Goal: Task Accomplishment & Management: Use online tool/utility

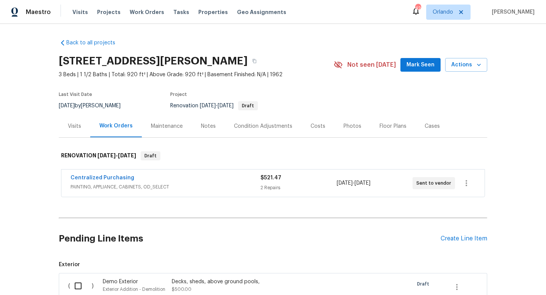
scroll to position [97, 0]
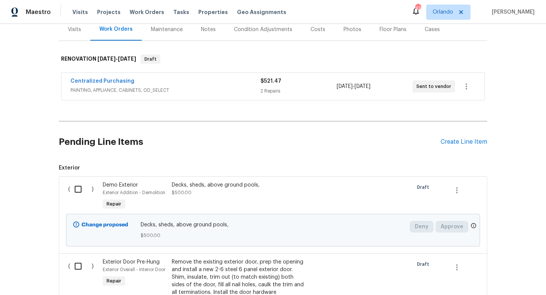
click at [384, 194] on div at bounding box center [376, 196] width 69 height 35
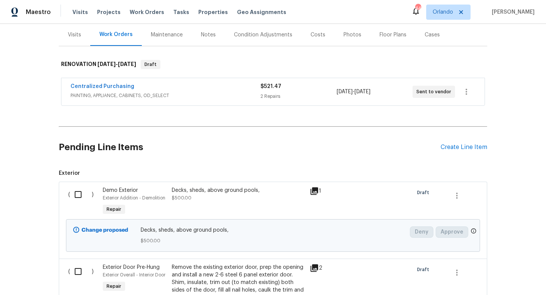
scroll to position [160, 0]
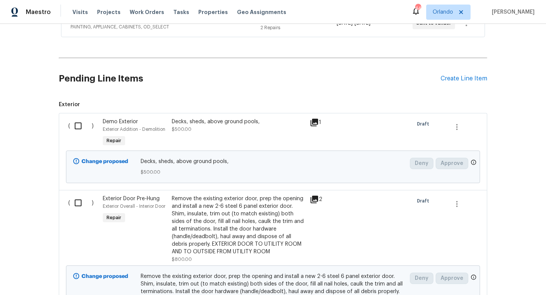
click at [74, 124] on input "checkbox" at bounding box center [81, 126] width 22 height 16
checkbox input "true"
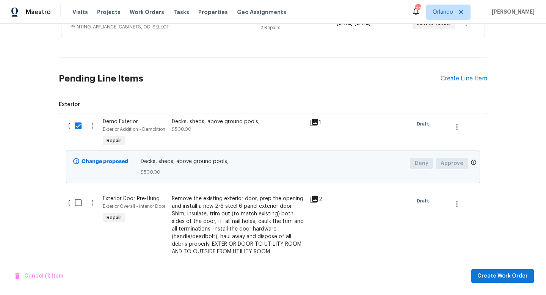
click at [76, 202] on input "checkbox" at bounding box center [81, 203] width 22 height 16
checkbox input "true"
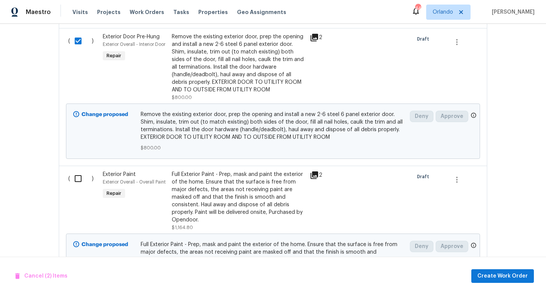
scroll to position [323, 0]
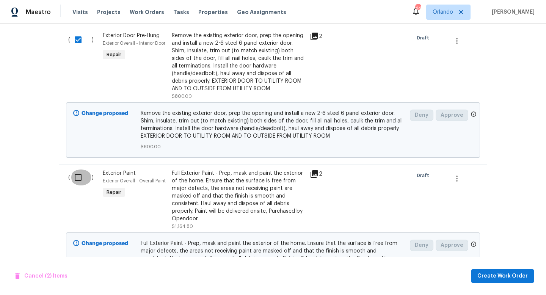
click at [78, 172] on input "checkbox" at bounding box center [81, 177] width 22 height 16
checkbox input "true"
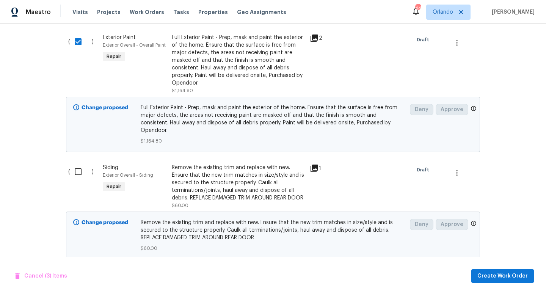
scroll to position [503, 0]
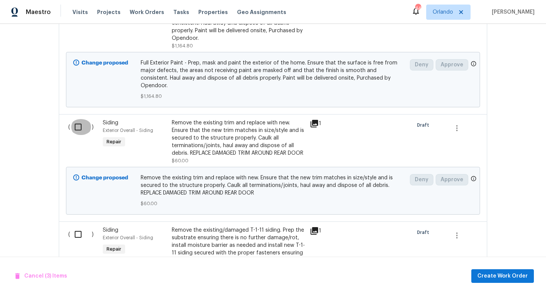
click at [78, 119] on input "checkbox" at bounding box center [81, 127] width 22 height 16
checkbox input "true"
click at [78, 233] on input "checkbox" at bounding box center [81, 234] width 22 height 16
checkbox input "true"
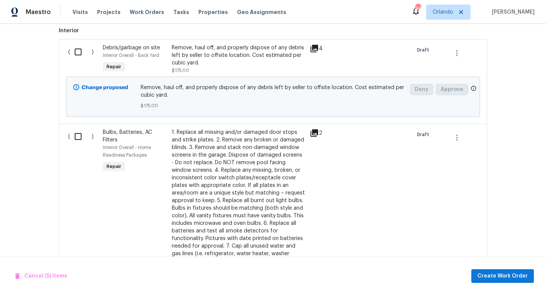
scroll to position [859, 0]
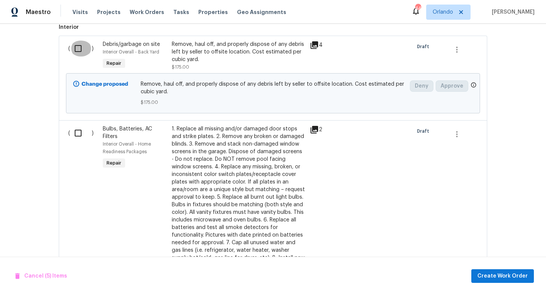
click at [77, 45] on input "checkbox" at bounding box center [81, 49] width 22 height 16
checkbox input "true"
click at [78, 134] on input "checkbox" at bounding box center [81, 133] width 22 height 16
checkbox input "true"
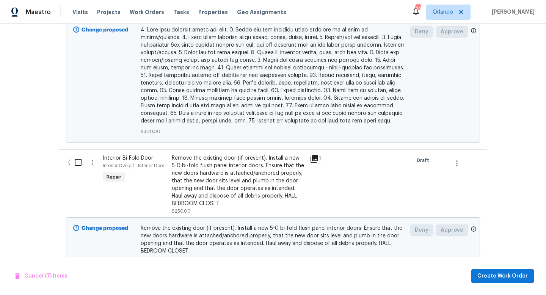
scroll to position [1447, 0]
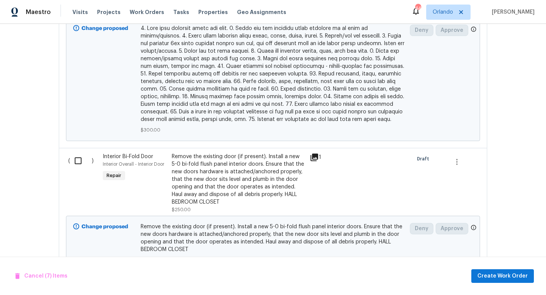
click at [76, 153] on input "checkbox" at bounding box center [81, 161] width 22 height 16
checkbox input "true"
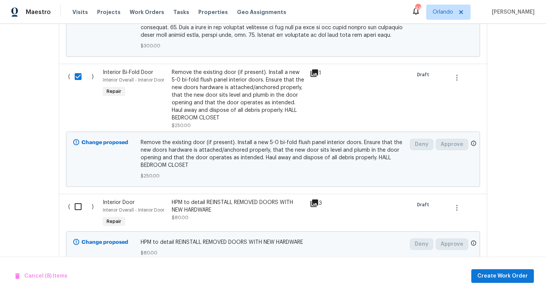
scroll to position [1545, 0]
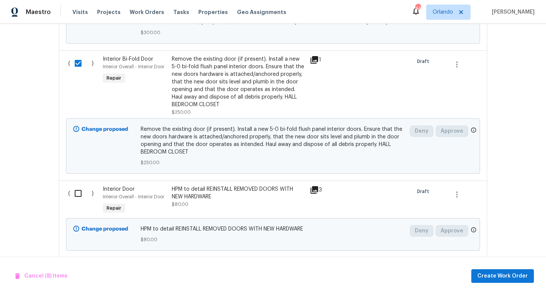
click at [77, 189] on input "checkbox" at bounding box center [81, 193] width 22 height 16
checkbox input "true"
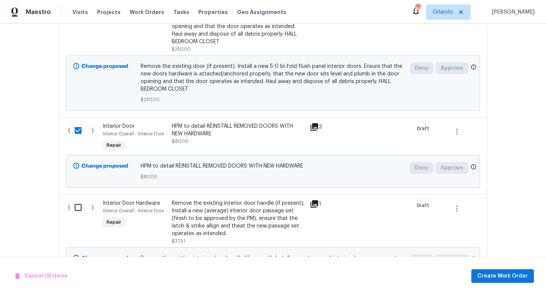
scroll to position [1610, 0]
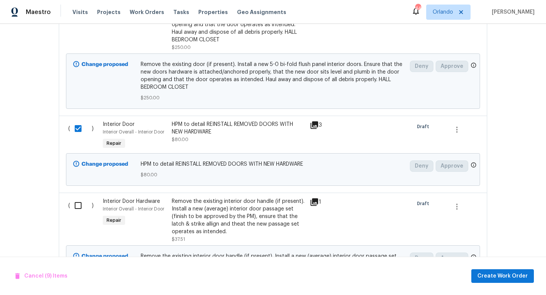
click at [79, 201] on input "checkbox" at bounding box center [81, 205] width 22 height 16
checkbox input "true"
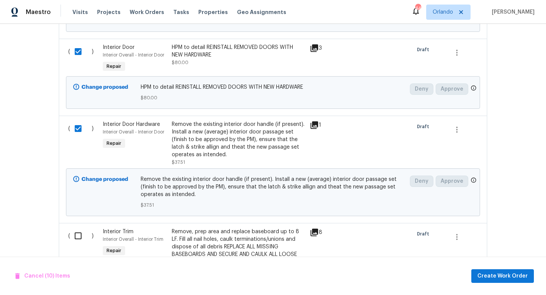
scroll to position [1699, 0]
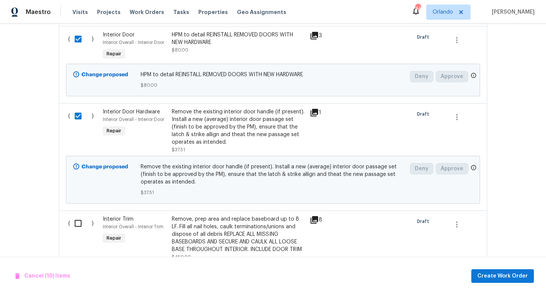
click at [79, 215] on input "checkbox" at bounding box center [81, 223] width 22 height 16
checkbox input "true"
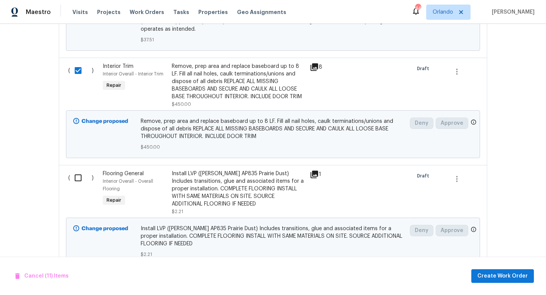
scroll to position [1872, 0]
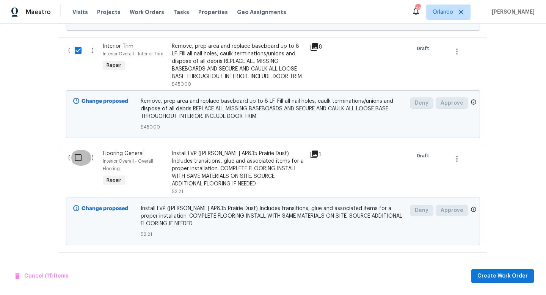
click at [83, 156] on input "checkbox" at bounding box center [81, 158] width 22 height 16
checkbox input "false"
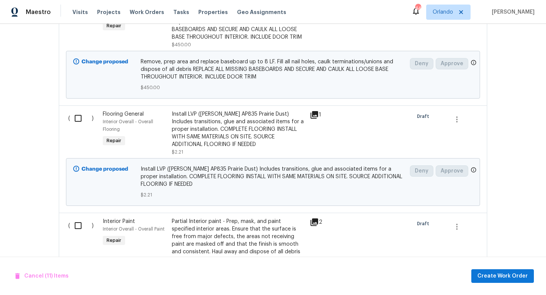
scroll to position [1915, 0]
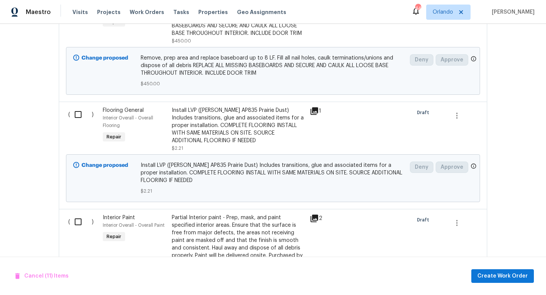
click at [76, 214] on input "checkbox" at bounding box center [81, 222] width 22 height 16
checkbox input "true"
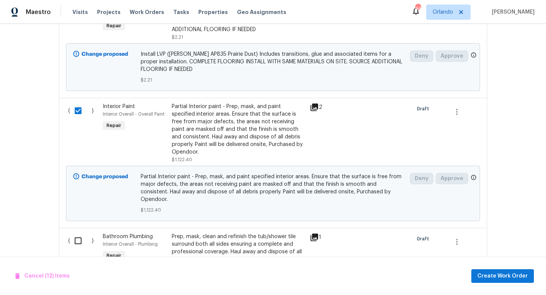
scroll to position [2029, 0]
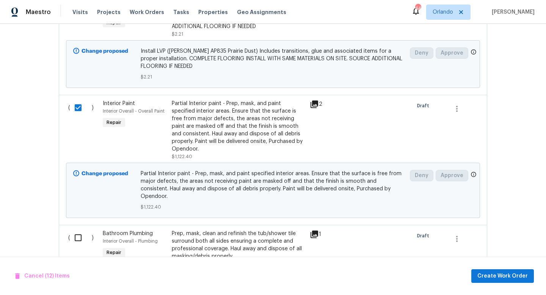
click at [79, 230] on input "checkbox" at bounding box center [81, 238] width 22 height 16
checkbox input "true"
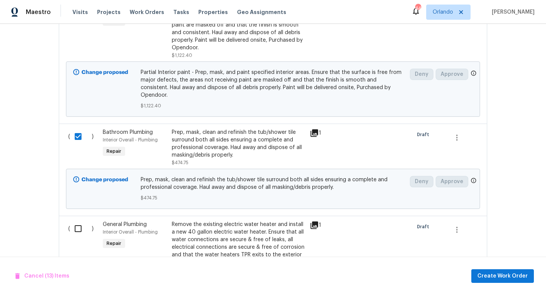
scroll to position [2166, 0]
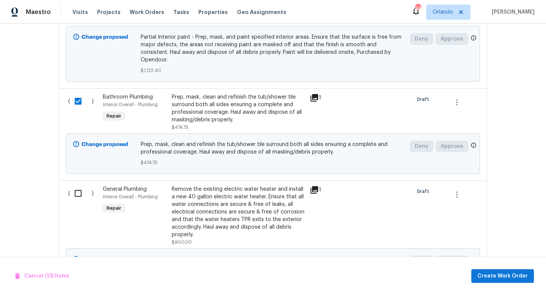
click at [77, 185] on input "checkbox" at bounding box center [81, 193] width 22 height 16
checkbox input "true"
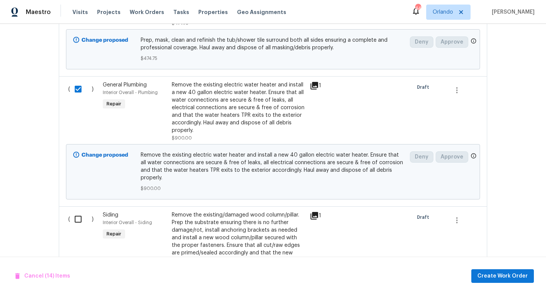
click at [77, 211] on input "checkbox" at bounding box center [81, 219] width 22 height 16
checkbox input "true"
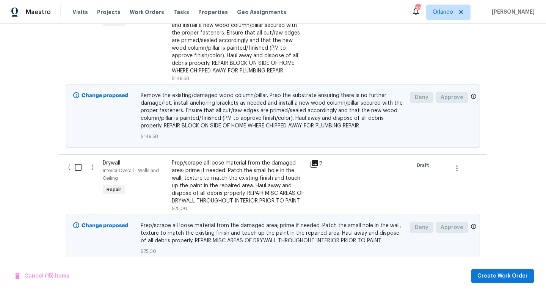
scroll to position [2497, 0]
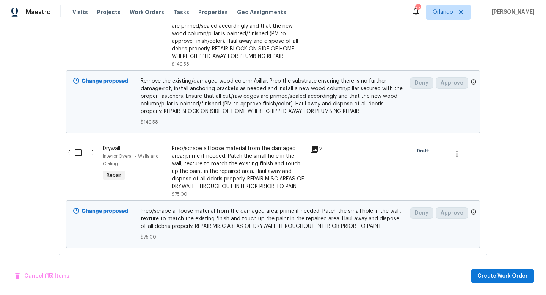
click at [80, 145] on input "checkbox" at bounding box center [81, 153] width 22 height 16
checkbox input "true"
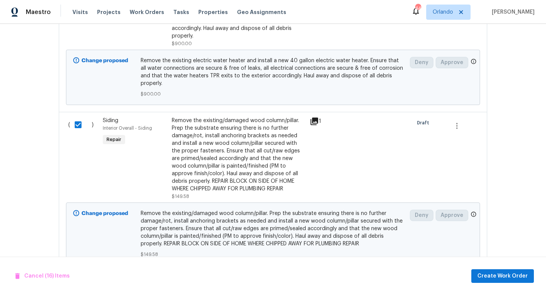
scroll to position [2360, 0]
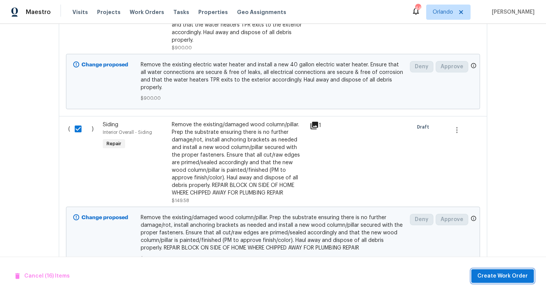
click at [506, 279] on span "Create Work Order" at bounding box center [502, 275] width 50 height 9
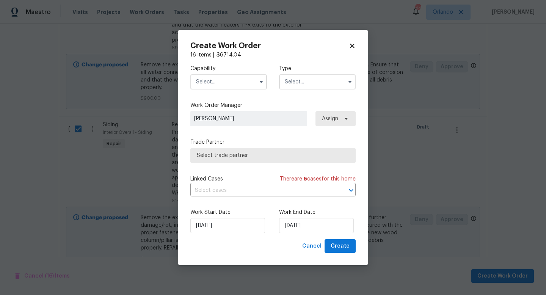
click at [241, 85] on input "text" at bounding box center [228, 81] width 77 height 15
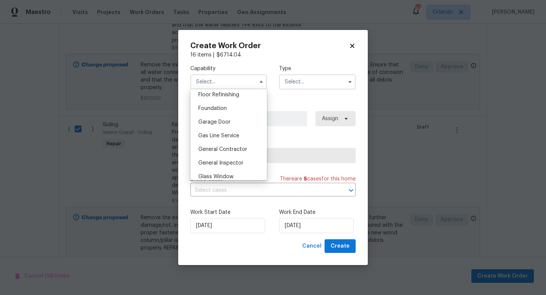
scroll to position [319, 0]
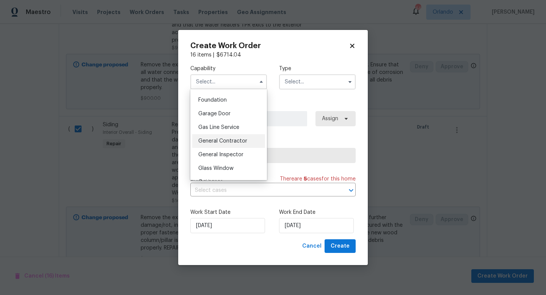
click at [237, 144] on div "General Contractor" at bounding box center [228, 141] width 73 height 14
type input "General Contractor"
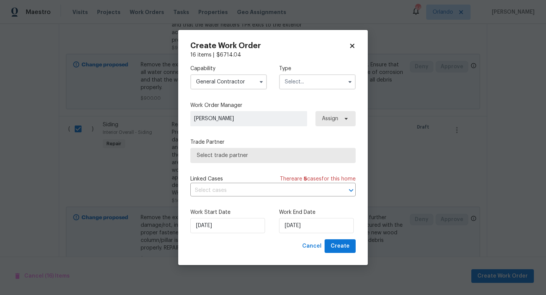
click at [334, 85] on input "text" at bounding box center [317, 81] width 77 height 15
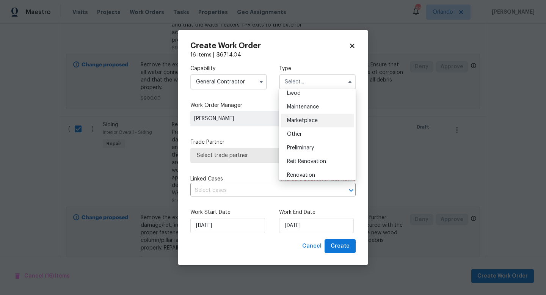
scroll to position [114, 0]
click at [316, 175] on div "Renovation" at bounding box center [317, 175] width 73 height 14
type input "Renovation"
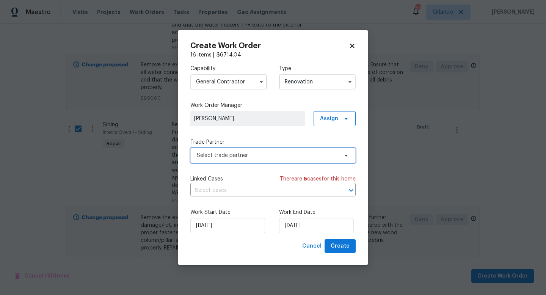
click at [322, 153] on span "Select trade partner" at bounding box center [267, 156] width 141 height 8
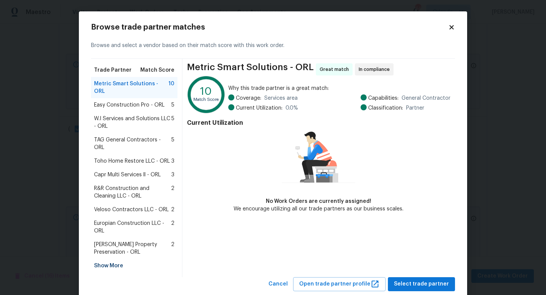
click at [120, 241] on span "Witt's Property Preservation - ORL" at bounding box center [132, 248] width 77 height 15
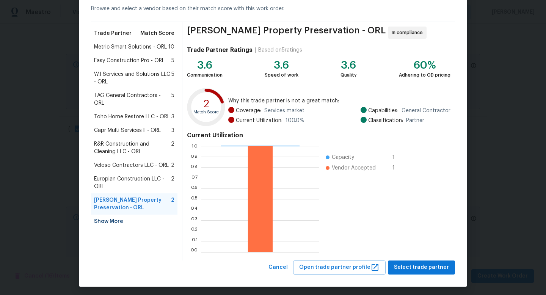
scroll to position [39, 0]
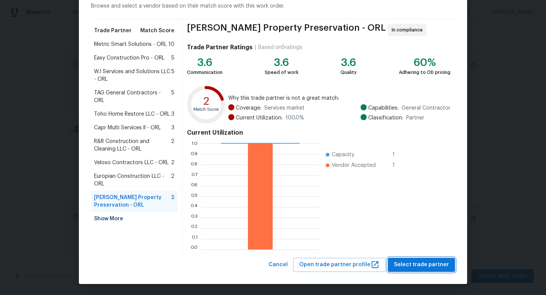
click at [436, 258] on button "Select trade partner" at bounding box center [421, 265] width 67 height 14
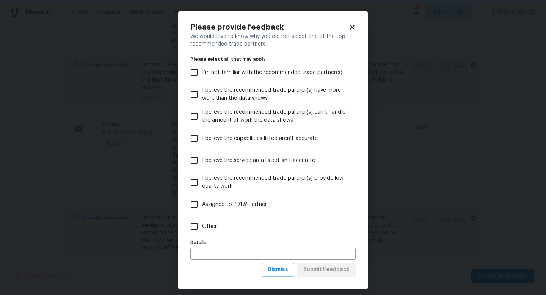
scroll to position [0, 0]
click at [191, 228] on input "Other" at bounding box center [194, 226] width 16 height 16
checkbox input "true"
click at [324, 272] on span "Submit Feedback" at bounding box center [326, 269] width 46 height 9
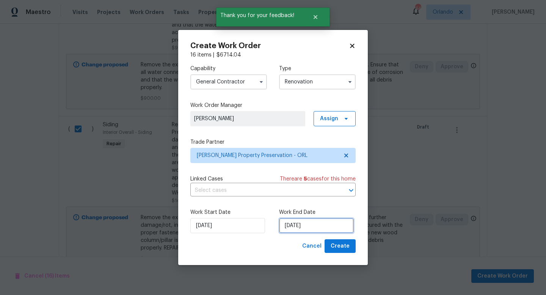
click at [334, 230] on input "[DATE]" at bounding box center [316, 225] width 75 height 15
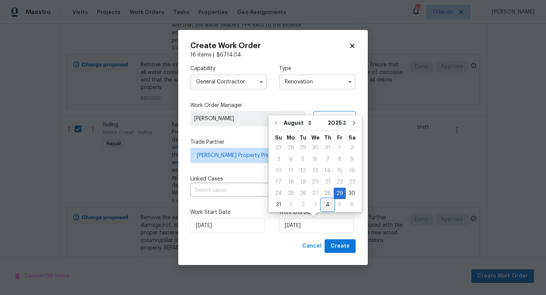
click at [327, 205] on div "4" at bounding box center [327, 204] width 12 height 11
type input "9/4/2025"
select select "8"
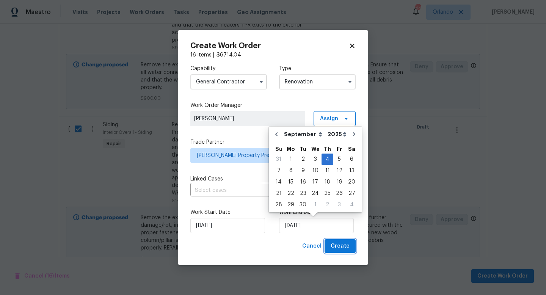
click at [341, 247] on span "Create" at bounding box center [339, 245] width 19 height 9
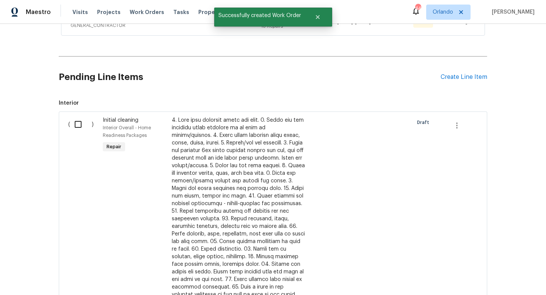
scroll to position [273, 0]
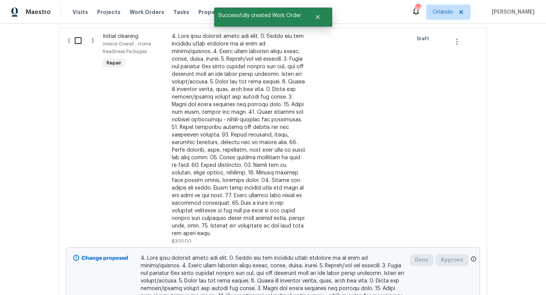
click at [81, 40] on input "checkbox" at bounding box center [81, 41] width 22 height 16
checkbox input "true"
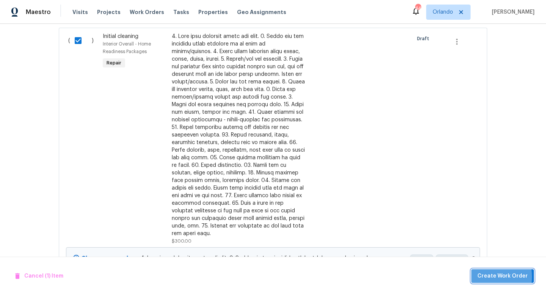
click at [486, 276] on span "Create Work Order" at bounding box center [502, 275] width 50 height 9
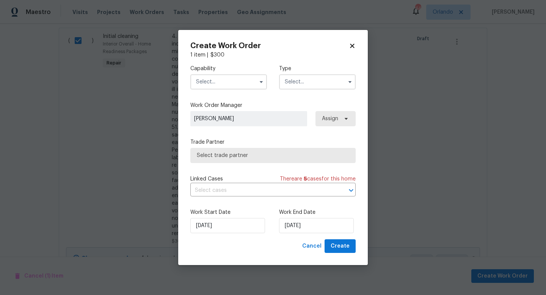
click at [244, 78] on input "text" at bounding box center [228, 81] width 77 height 15
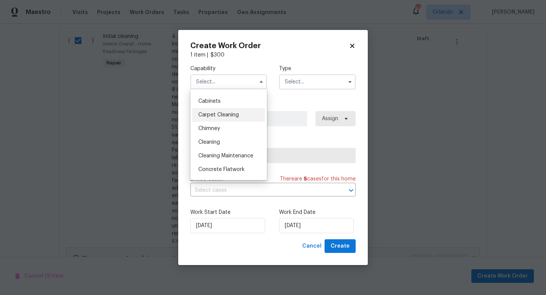
scroll to position [84, 0]
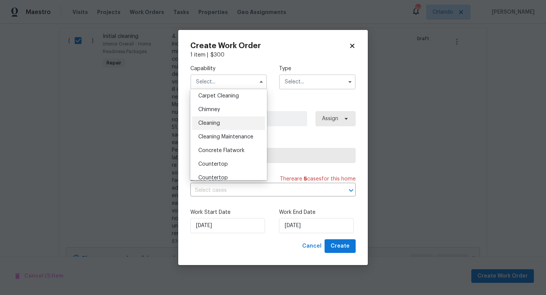
click at [227, 129] on div "Cleaning" at bounding box center [228, 123] width 73 height 14
type input "Cleaning"
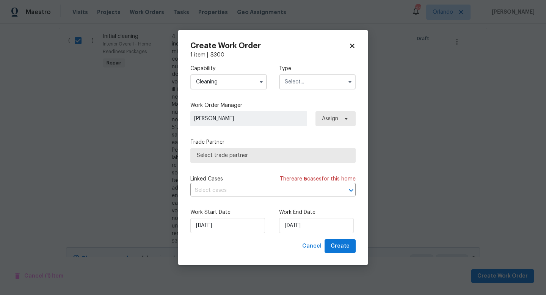
click at [306, 86] on input "text" at bounding box center [317, 81] width 77 height 15
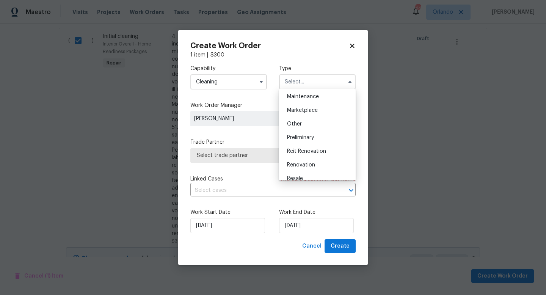
scroll to position [127, 0]
click at [302, 162] on span "Renovation" at bounding box center [301, 162] width 28 height 5
type input "Renovation"
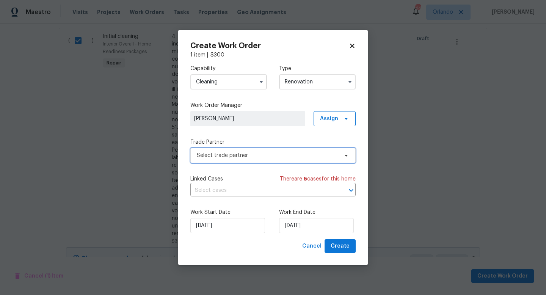
click at [312, 155] on span "Select trade partner" at bounding box center [267, 156] width 141 height 8
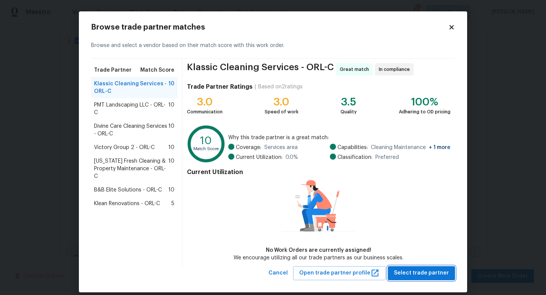
click at [427, 273] on span "Select trade partner" at bounding box center [421, 272] width 55 height 9
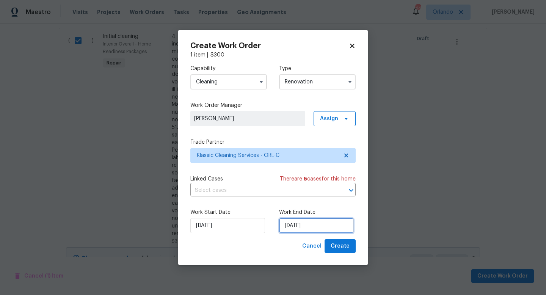
click at [334, 224] on input "[DATE]" at bounding box center [316, 225] width 75 height 15
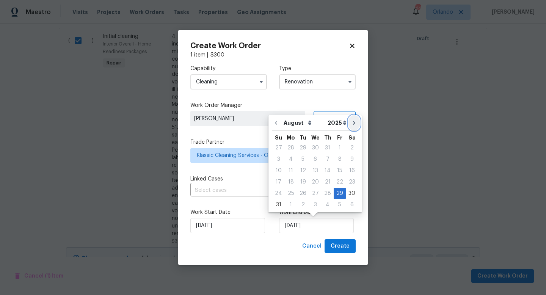
click at [351, 123] on icon "Go to next month" at bounding box center [354, 123] width 6 height 6
type input "9/29/2025"
select select "8"
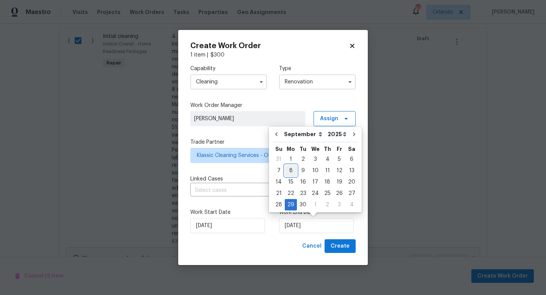
click at [291, 172] on div "8" at bounding box center [291, 170] width 12 height 11
type input "9/8/2025"
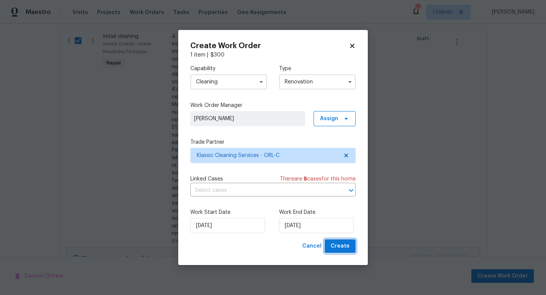
click at [338, 248] on span "Create" at bounding box center [339, 245] width 19 height 9
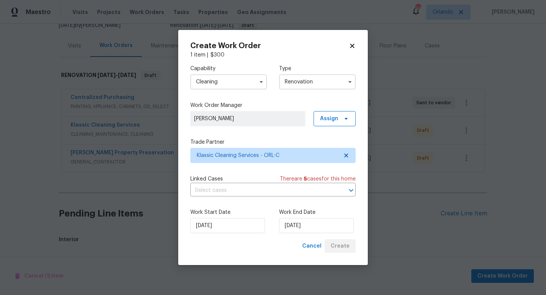
scroll to position [193, 0]
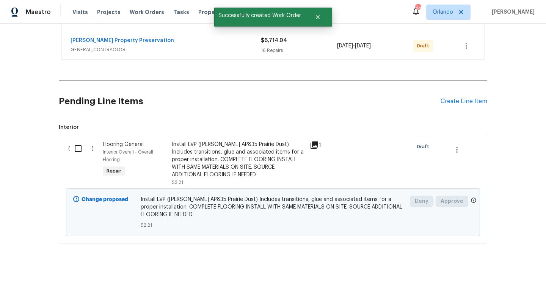
click at [80, 149] on input "checkbox" at bounding box center [81, 149] width 22 height 16
checkbox input "true"
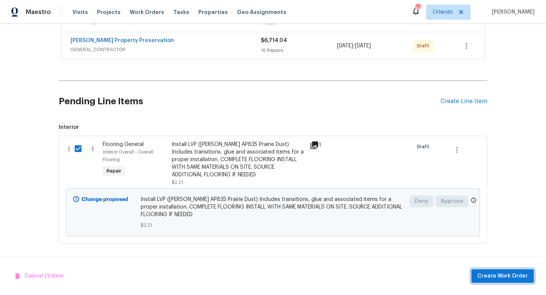
click at [490, 273] on span "Create Work Order" at bounding box center [502, 275] width 50 height 9
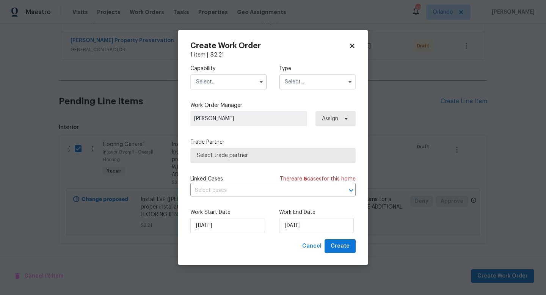
click at [258, 85] on span at bounding box center [260, 81] width 11 height 11
click at [265, 83] on button "button" at bounding box center [261, 81] width 9 height 9
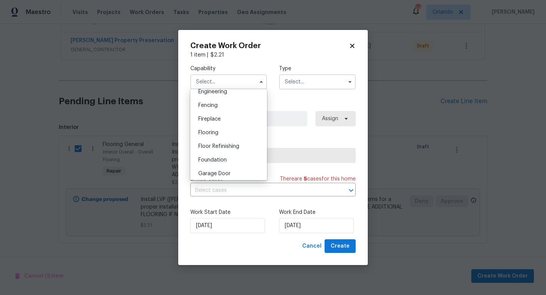
scroll to position [296, 0]
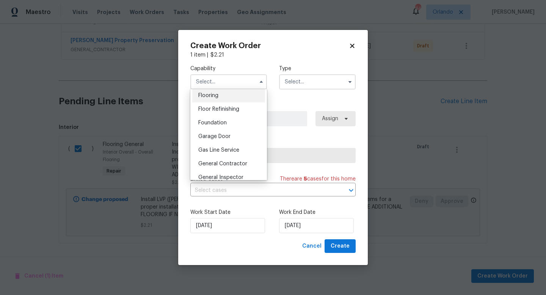
click at [233, 97] on div "Flooring" at bounding box center [228, 96] width 73 height 14
type input "Flooring"
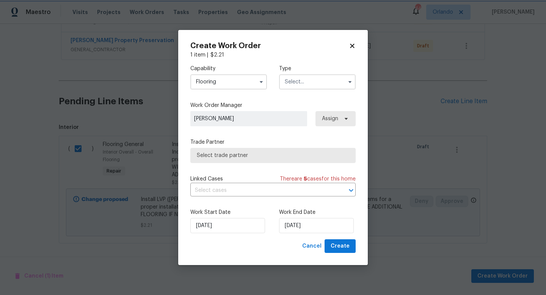
scroll to position [280, 0]
click at [296, 82] on input "text" at bounding box center [317, 81] width 77 height 15
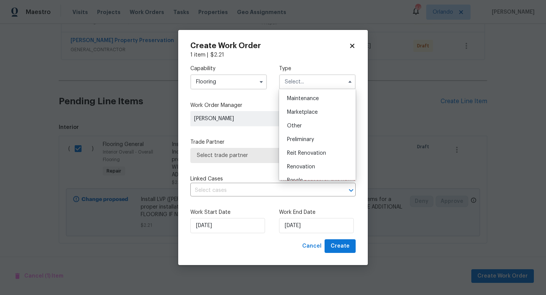
scroll to position [128, 0]
click at [287, 163] on span "Renovation" at bounding box center [301, 160] width 28 height 5
type input "Renovation"
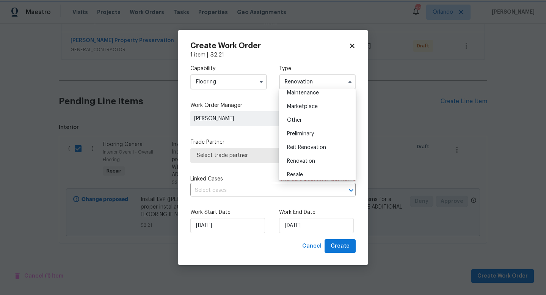
scroll to position [0, 0]
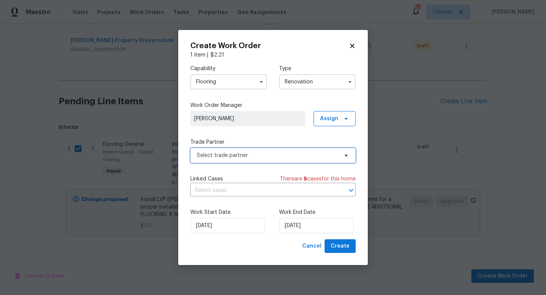
click at [301, 155] on span "Select trade partner" at bounding box center [267, 156] width 141 height 8
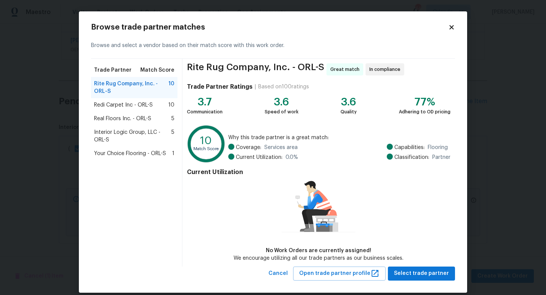
click at [125, 128] on span "Interior Logic Group, LLC - ORL-S" at bounding box center [132, 135] width 77 height 15
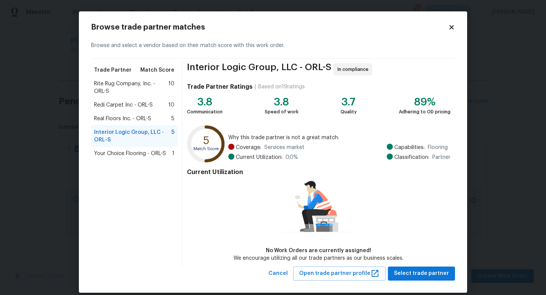
click at [127, 152] on span "Your Choice Flooring - ORL-S" at bounding box center [130, 154] width 72 height 8
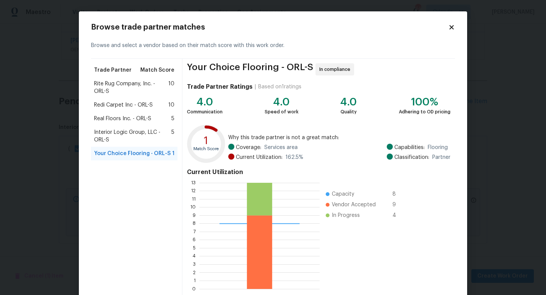
scroll to position [39, 0]
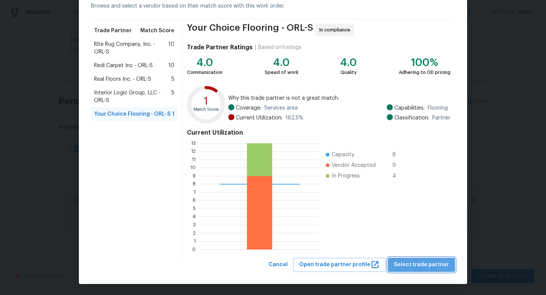
click at [426, 260] on span "Select trade partner" at bounding box center [421, 264] width 55 height 9
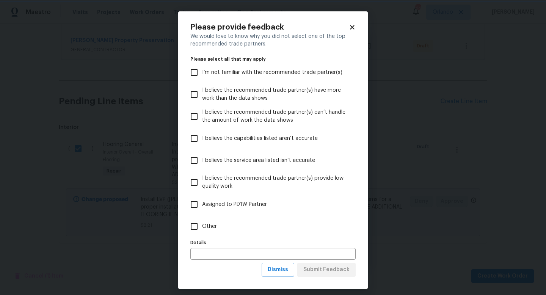
scroll to position [0, 0]
click at [204, 224] on span "Other" at bounding box center [209, 226] width 15 height 8
click at [202, 224] on input "Other" at bounding box center [194, 226] width 16 height 16
checkbox input "true"
click at [313, 267] on span "Submit Feedback" at bounding box center [326, 269] width 46 height 9
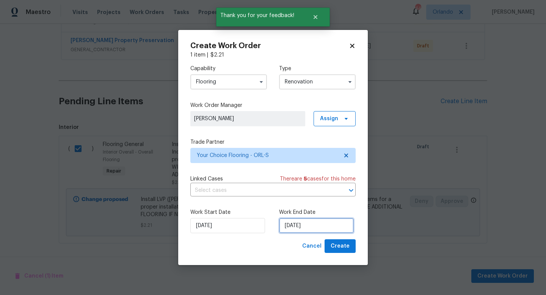
click at [306, 223] on input "[DATE]" at bounding box center [316, 225] width 75 height 15
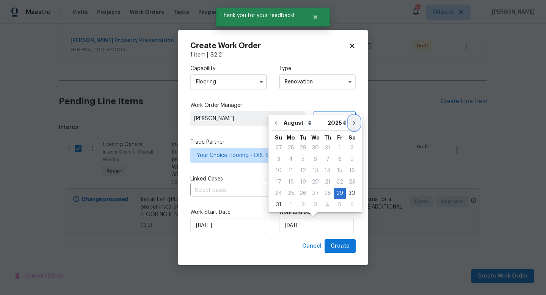
click at [351, 126] on button "Go to next month" at bounding box center [353, 122] width 11 height 15
type input "9/29/2025"
select select "8"
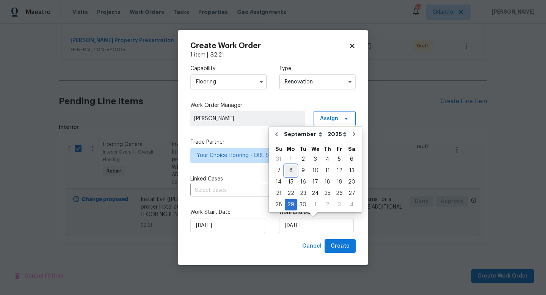
click at [291, 170] on div "8" at bounding box center [291, 170] width 12 height 11
type input "9/8/2025"
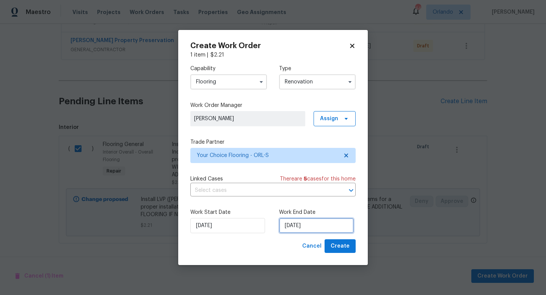
click at [326, 227] on input "9/8/2025" at bounding box center [316, 225] width 75 height 15
select select "8"
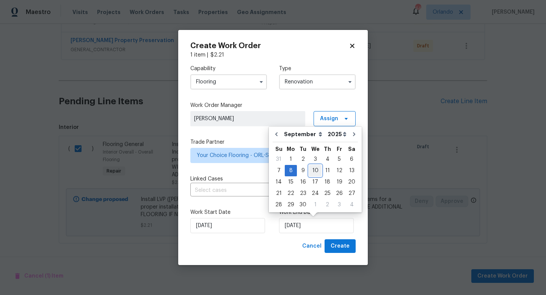
click at [315, 172] on div "10" at bounding box center [315, 170] width 13 height 11
type input "9/10/2025"
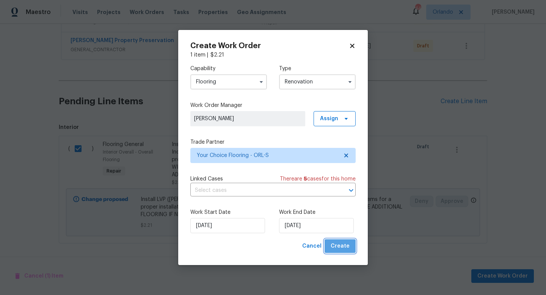
click at [345, 247] on span "Create" at bounding box center [339, 245] width 19 height 9
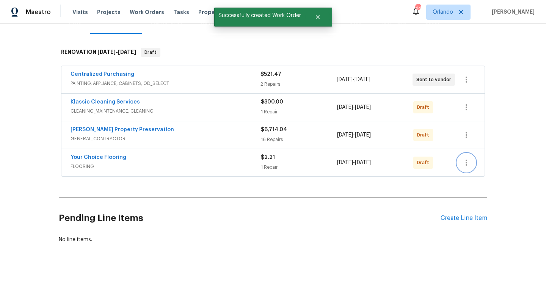
click at [465, 157] on button "button" at bounding box center [466, 162] width 18 height 18
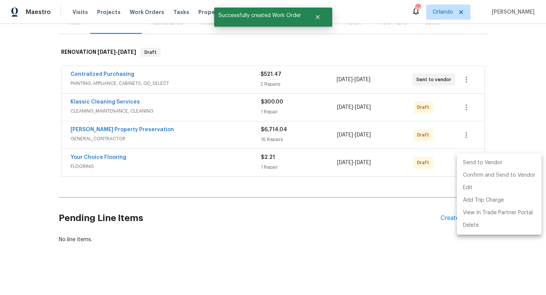
click at [466, 159] on li "Send to Vendor" at bounding box center [499, 163] width 85 height 13
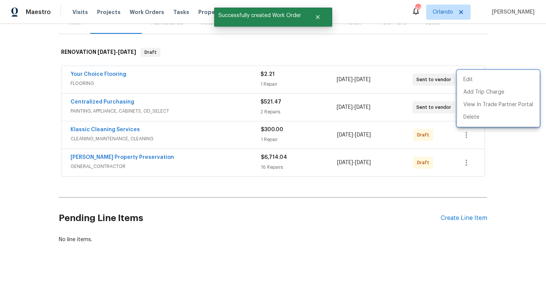
click at [465, 134] on div at bounding box center [273, 147] width 546 height 295
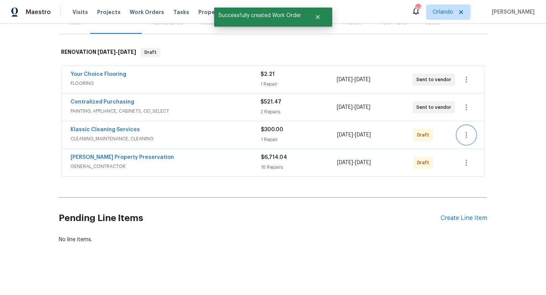
click at [465, 134] on icon "button" at bounding box center [466, 134] width 9 height 9
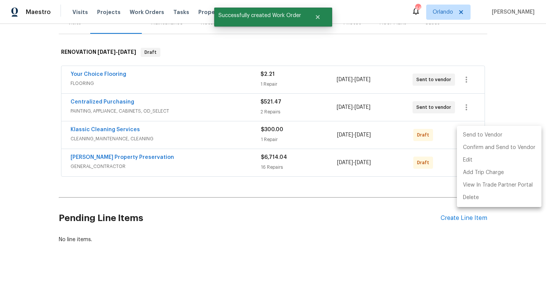
click at [465, 134] on li "Send to Vendor" at bounding box center [499, 135] width 85 height 13
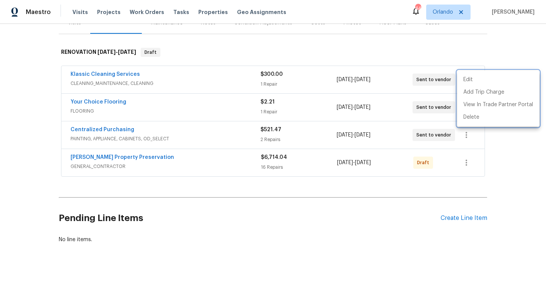
click at [466, 162] on div at bounding box center [273, 147] width 546 height 295
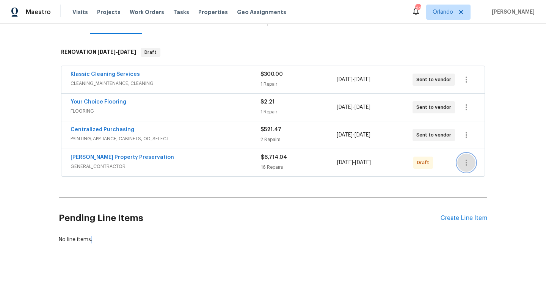
click at [466, 162] on icon "button" at bounding box center [466, 163] width 2 height 6
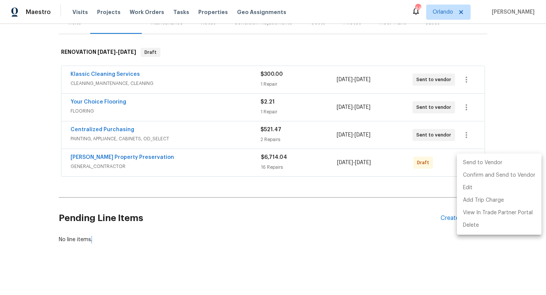
click at [466, 162] on li "Send to Vendor" at bounding box center [499, 163] width 85 height 13
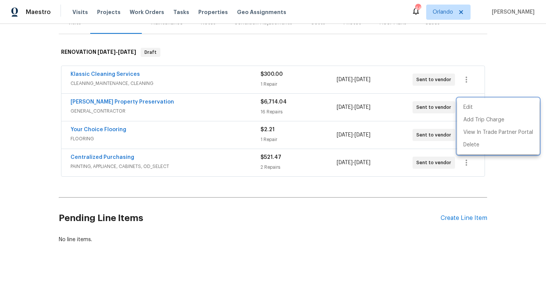
click at [406, 210] on div at bounding box center [273, 147] width 546 height 295
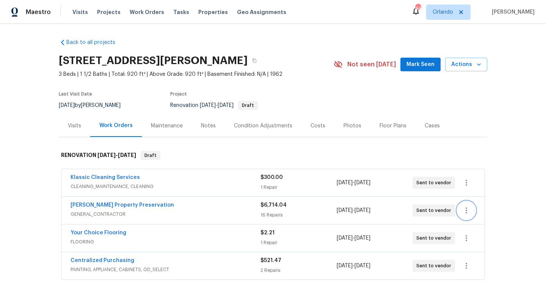
scroll to position [0, 0]
